Goal: Transaction & Acquisition: Purchase product/service

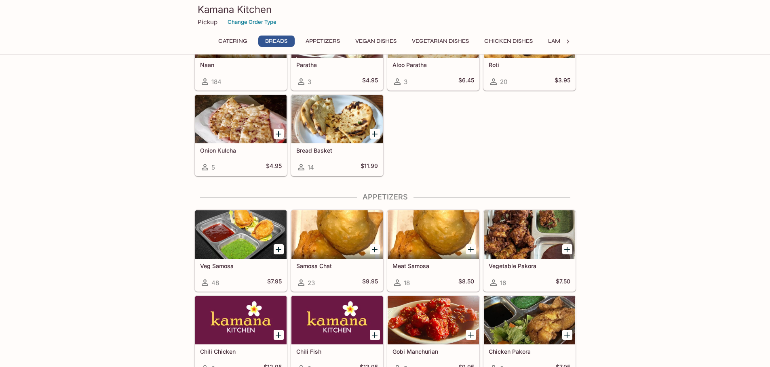
scroll to position [242, 0]
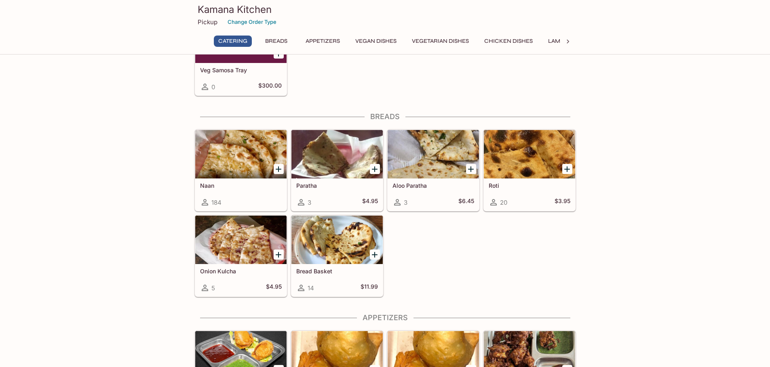
click at [279, 165] on icon "Add Naan" at bounding box center [279, 169] width 10 height 10
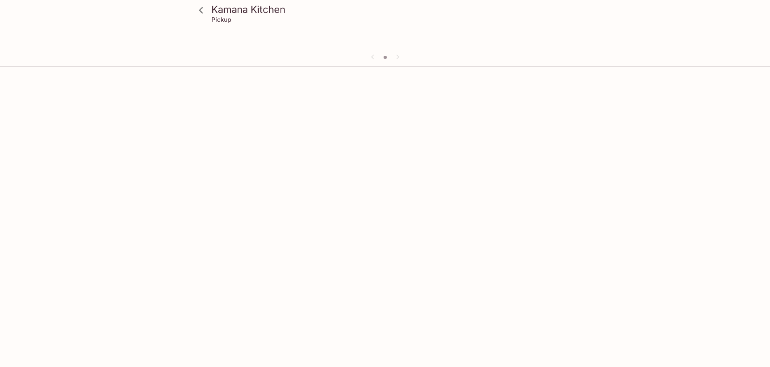
scroll to position [70, 0]
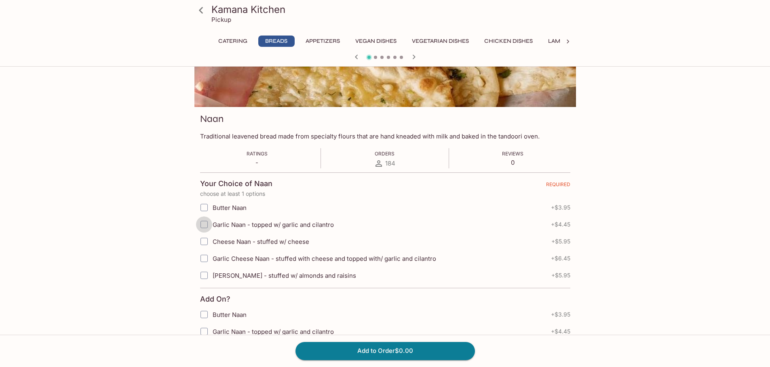
click at [205, 221] on input "Garlic Naan - topped w/ garlic and cilantro" at bounding box center [204, 225] width 16 height 16
checkbox input "true"
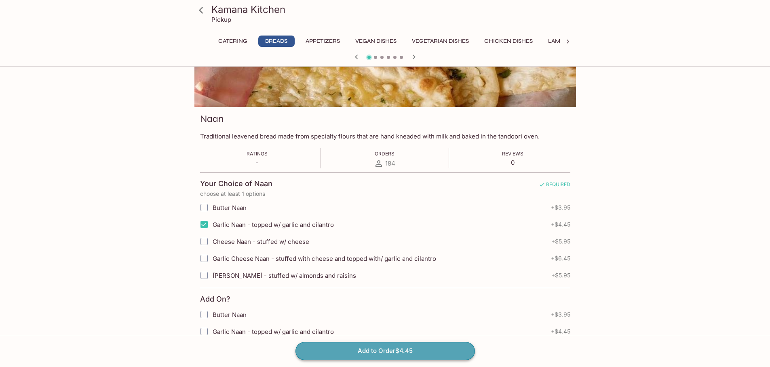
click at [385, 350] on button "Add to Order $4.45" at bounding box center [384, 351] width 179 height 18
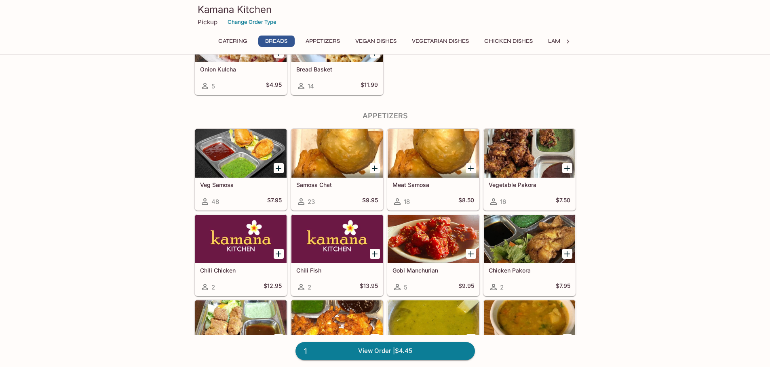
scroll to position [485, 0]
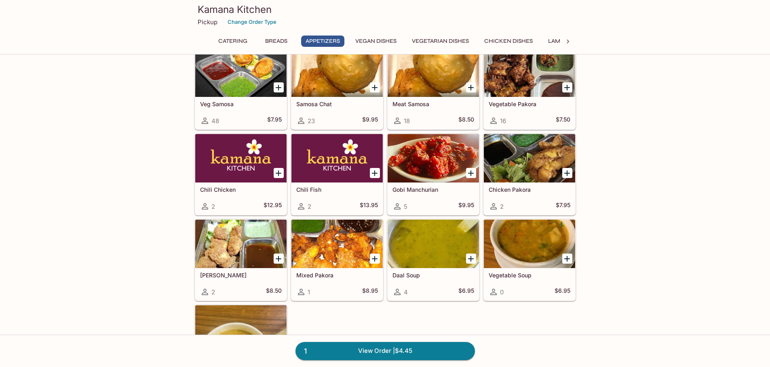
click at [566, 169] on icon "Add Chicken Pakora" at bounding box center [567, 173] width 10 height 10
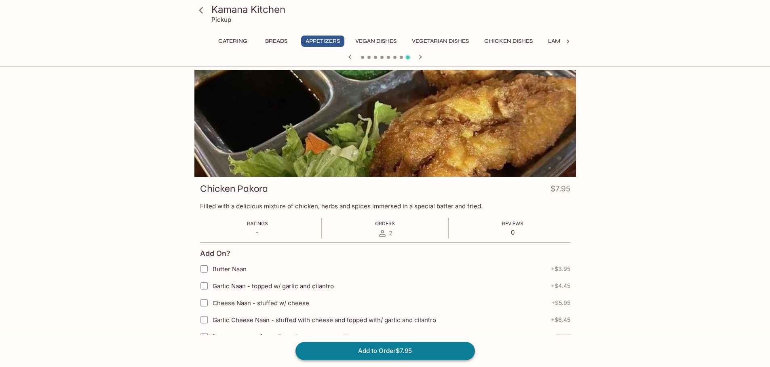
click at [383, 346] on button "Add to Order $7.95" at bounding box center [384, 351] width 179 height 18
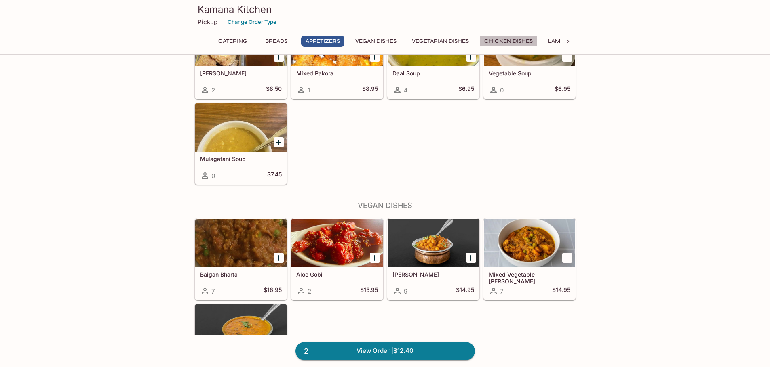
click at [519, 38] on button "Chicken Dishes" at bounding box center [508, 41] width 57 height 11
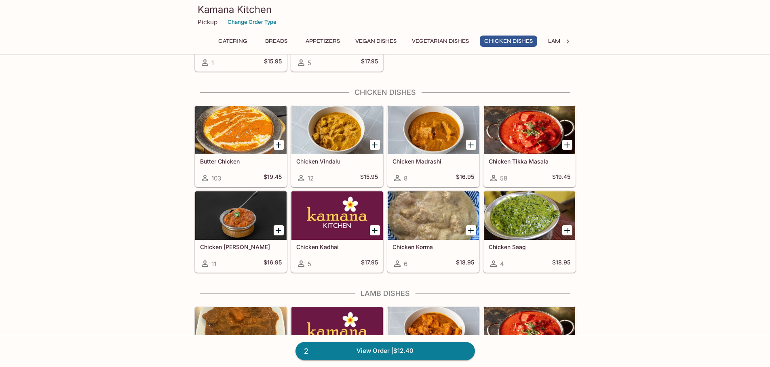
scroll to position [1433, 0]
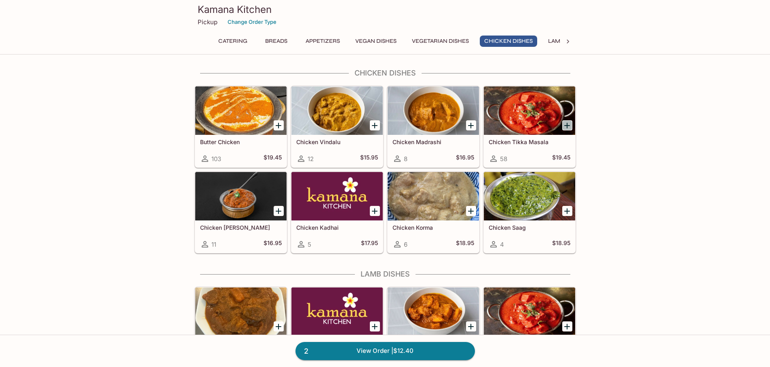
click at [567, 124] on icon "Add Chicken Tikka Masala" at bounding box center [567, 126] width 6 height 6
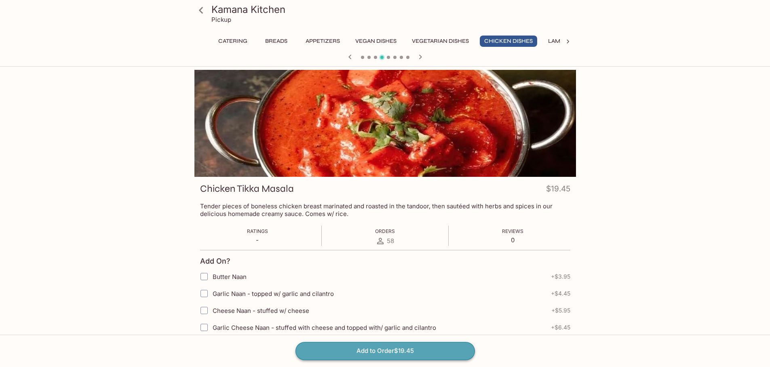
click at [418, 346] on button "Add to Order $19.45" at bounding box center [384, 351] width 179 height 18
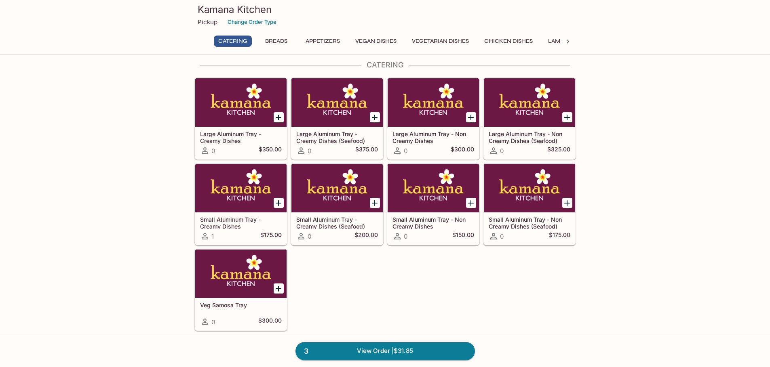
scroll to position [242, 0]
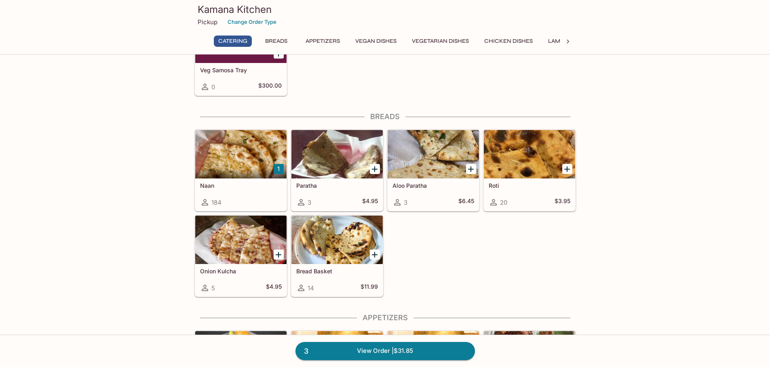
click at [523, 38] on button "Chicken Dishes" at bounding box center [508, 41] width 57 height 11
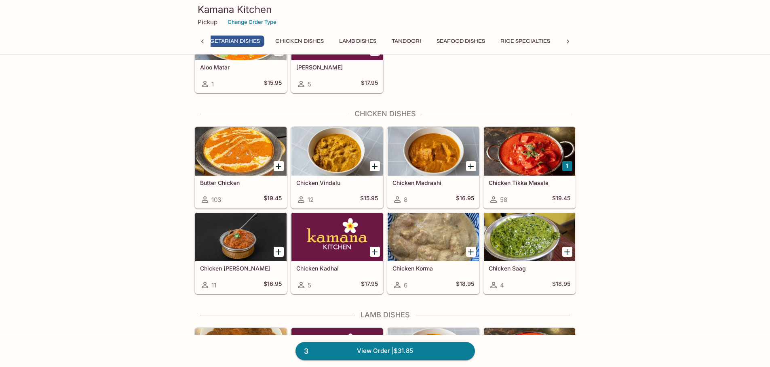
scroll to position [0, 198]
click at [281, 164] on icon "Add Butter Chicken" at bounding box center [279, 167] width 10 height 10
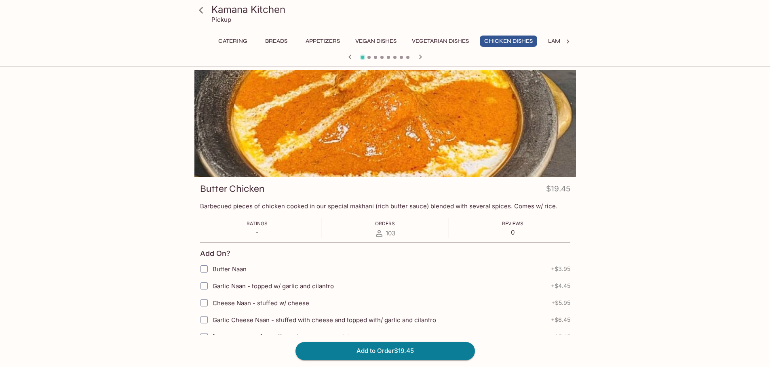
scroll to position [70, 0]
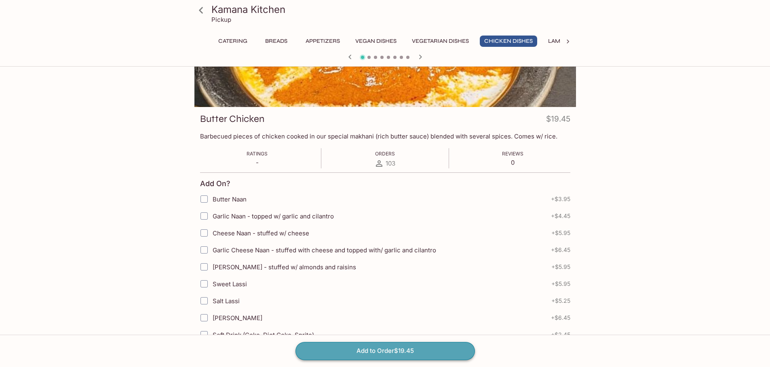
click at [412, 350] on button "Add to Order $19.45" at bounding box center [384, 351] width 179 height 18
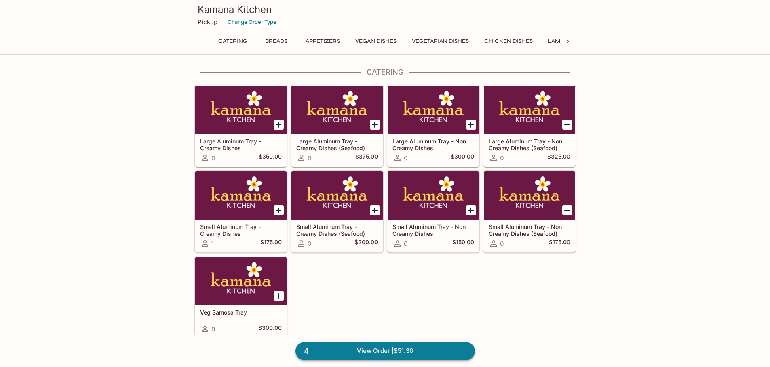
click at [390, 348] on link "4 View Order | $51.30" at bounding box center [384, 351] width 179 height 18
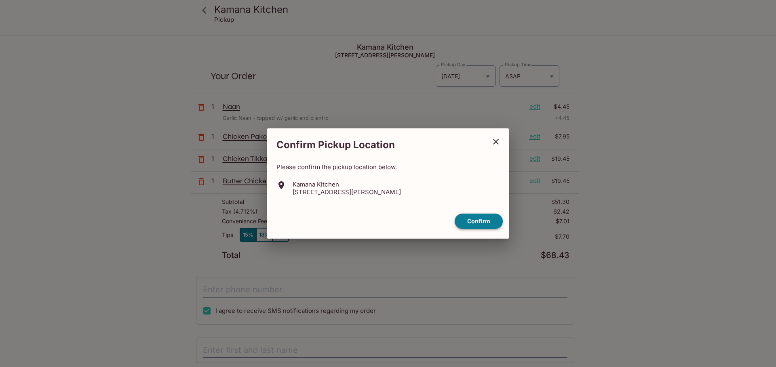
click at [478, 221] on button "Confirm" at bounding box center [478, 222] width 48 height 16
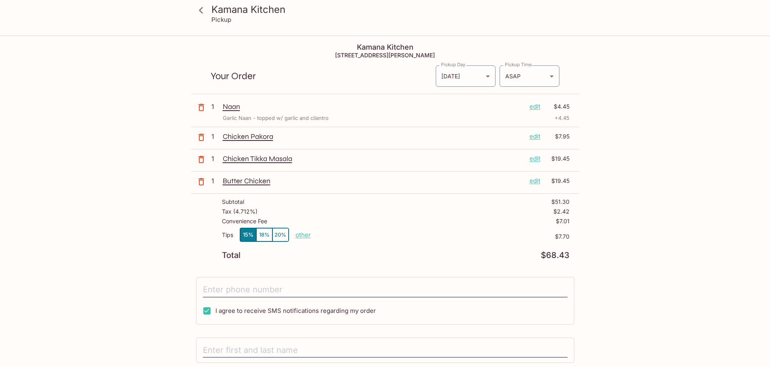
click at [307, 233] on p "other" at bounding box center [302, 235] width 15 height 8
drag, startPoint x: 351, startPoint y: 236, endPoint x: 366, endPoint y: 231, distance: 15.1
click at [366, 231] on div "7.70" at bounding box center [350, 234] width 32 height 13
type input "0.00"
click at [390, 226] on div "Convenience Fee $7.01" at bounding box center [395, 223] width 347 height 10
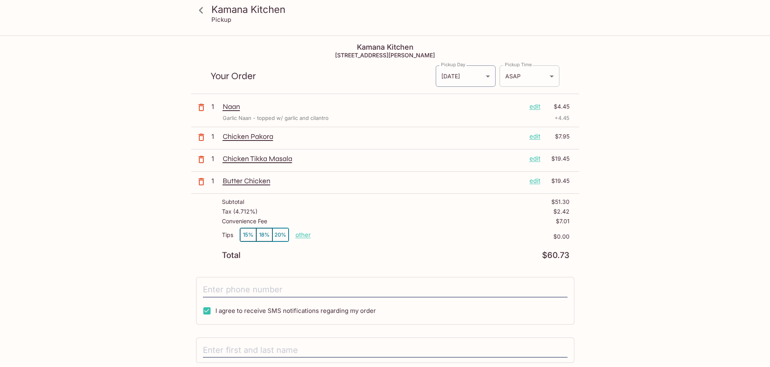
click at [526, 75] on body "Kamana Kitchen Pickup Kamana Kitchen [STREET_ADDRESS][PERSON_NAME] Your Order P…" at bounding box center [385, 219] width 770 height 367
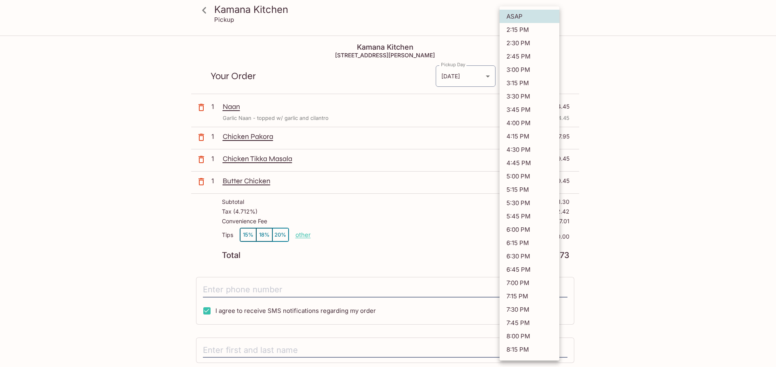
click at [519, 67] on li "3:00 PM" at bounding box center [529, 69] width 60 height 13
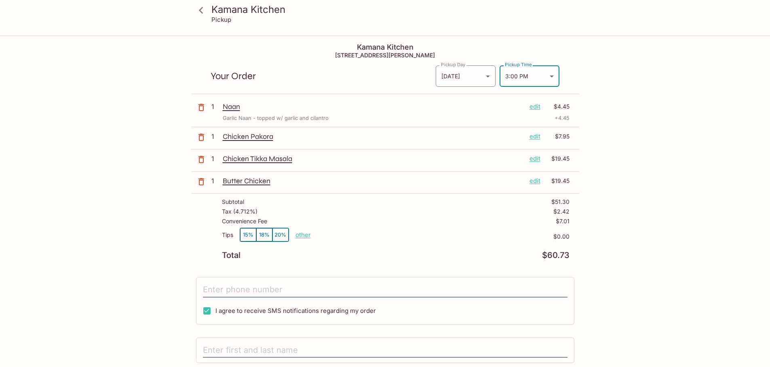
click at [675, 101] on div "Kamana Kitchen Pickup Kamana Kitchen [STREET_ADDRESS][PERSON_NAME] Your Order P…" at bounding box center [385, 219] width 770 height 367
click at [531, 78] on body "Kamana Kitchen Pickup Kamana Kitchen [STREET_ADDRESS][PERSON_NAME] Your Order P…" at bounding box center [385, 219] width 770 height 367
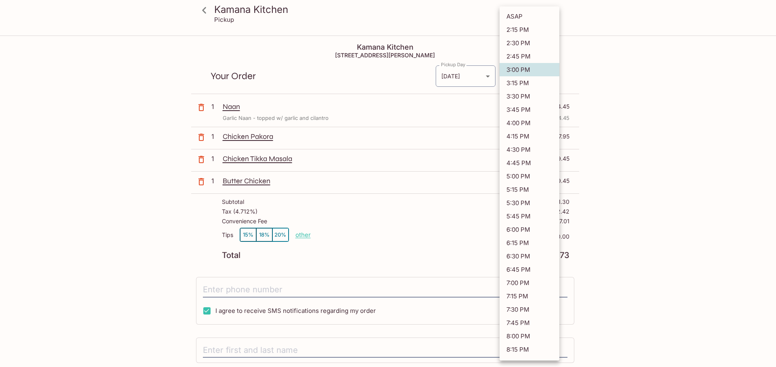
click at [527, 84] on li "3:15 PM" at bounding box center [529, 82] width 60 height 13
type input "[DATE]T01:15:28.000000Z"
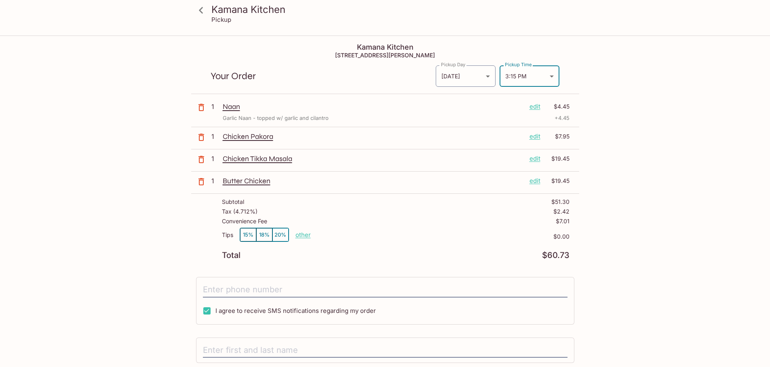
click at [618, 106] on div "Kamana Kitchen Pickup Kamana Kitchen [STREET_ADDRESS][PERSON_NAME] Your Order P…" at bounding box center [384, 243] width 517 height 415
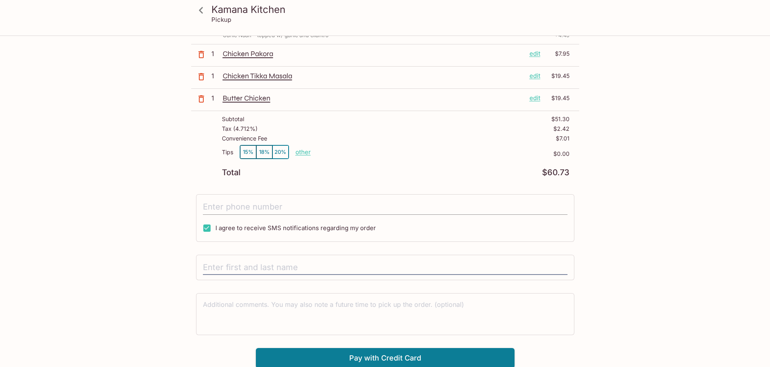
scroll to position [84, 0]
click at [256, 205] on input "tel" at bounding box center [385, 205] width 364 height 15
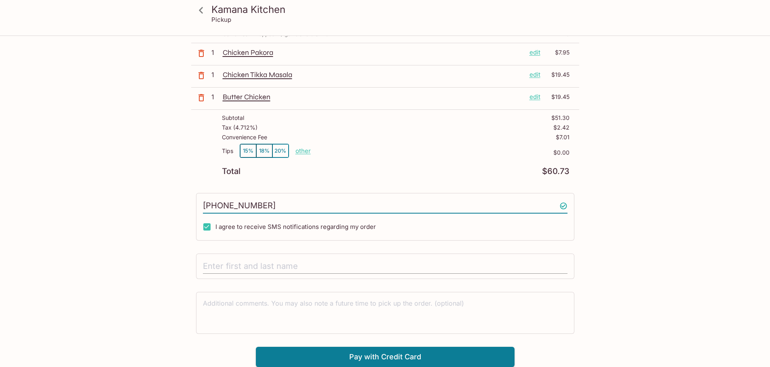
type input "[PHONE_NUMBER]"
click at [242, 264] on input "text" at bounding box center [385, 266] width 364 height 15
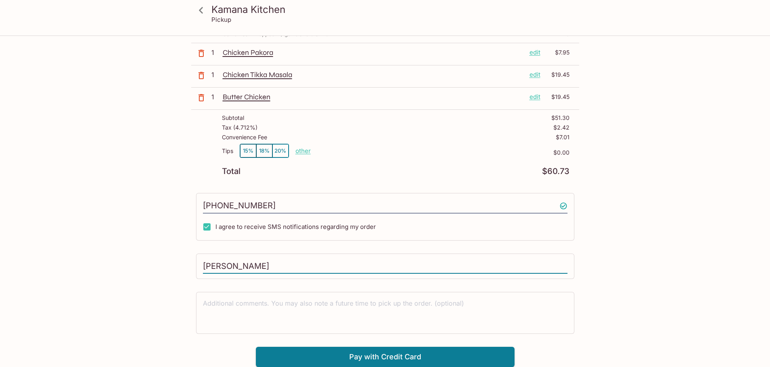
click at [242, 263] on input "[PERSON_NAME]" at bounding box center [385, 266] width 364 height 15
type input "[PERSON_NAME]"
click at [171, 270] on div "Kamana Kitchen Pickup Kamana Kitchen [STREET_ADDRESS][PERSON_NAME] Your Order P…" at bounding box center [384, 159] width 517 height 415
click at [214, 310] on textarea at bounding box center [385, 313] width 364 height 28
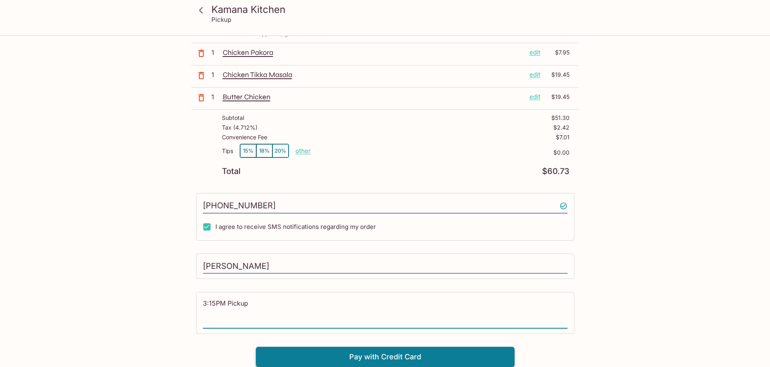
type textarea "3:15PM Pickup"
click at [388, 352] on button "Pay with Credit Card" at bounding box center [385, 357] width 259 height 20
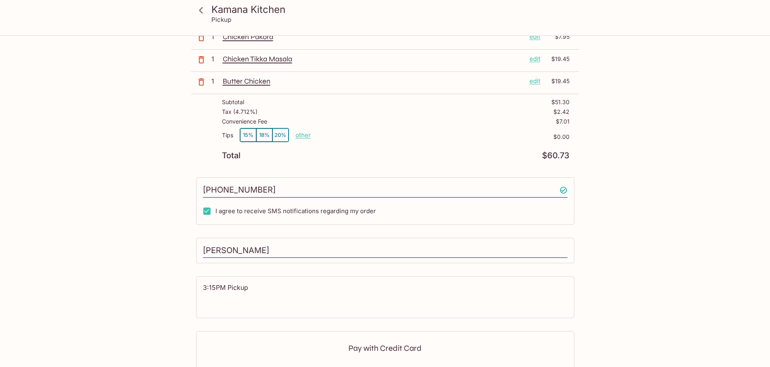
scroll to position [205, 0]
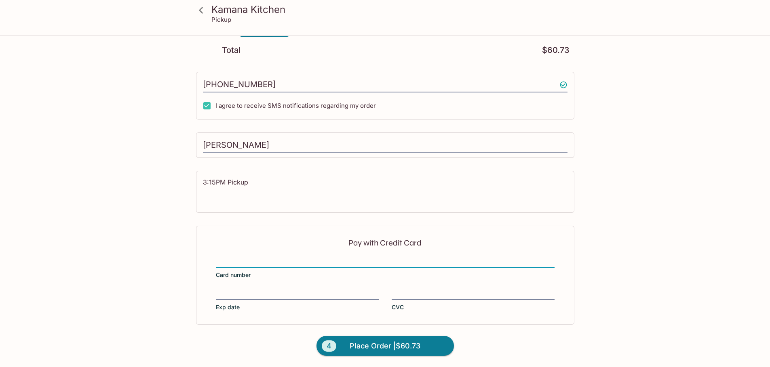
click at [352, 254] on div "Pay with Credit Card Card number Exp date CVC" at bounding box center [385, 275] width 378 height 99
click at [207, 272] on div "Pay with Credit Card Card number Exp date CVC" at bounding box center [385, 275] width 378 height 99
click at [242, 256] on div "Pay with Credit Card Card number Exp date CVC" at bounding box center [385, 275] width 378 height 99
drag, startPoint x: 242, startPoint y: 256, endPoint x: 232, endPoint y: 257, distance: 9.4
click at [231, 257] on div at bounding box center [385, 262] width 339 height 11
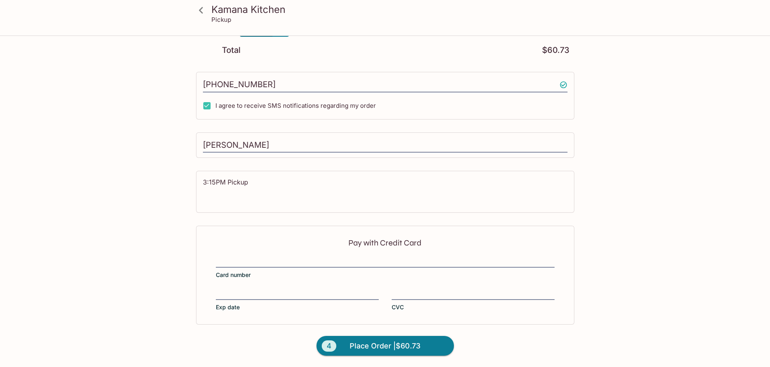
click at [231, 257] on input "Card number" at bounding box center [385, 257] width 339 height 0
click at [420, 347] on span "Place Order | $60.73" at bounding box center [384, 346] width 71 height 13
